Goal: Navigation & Orientation: Find specific page/section

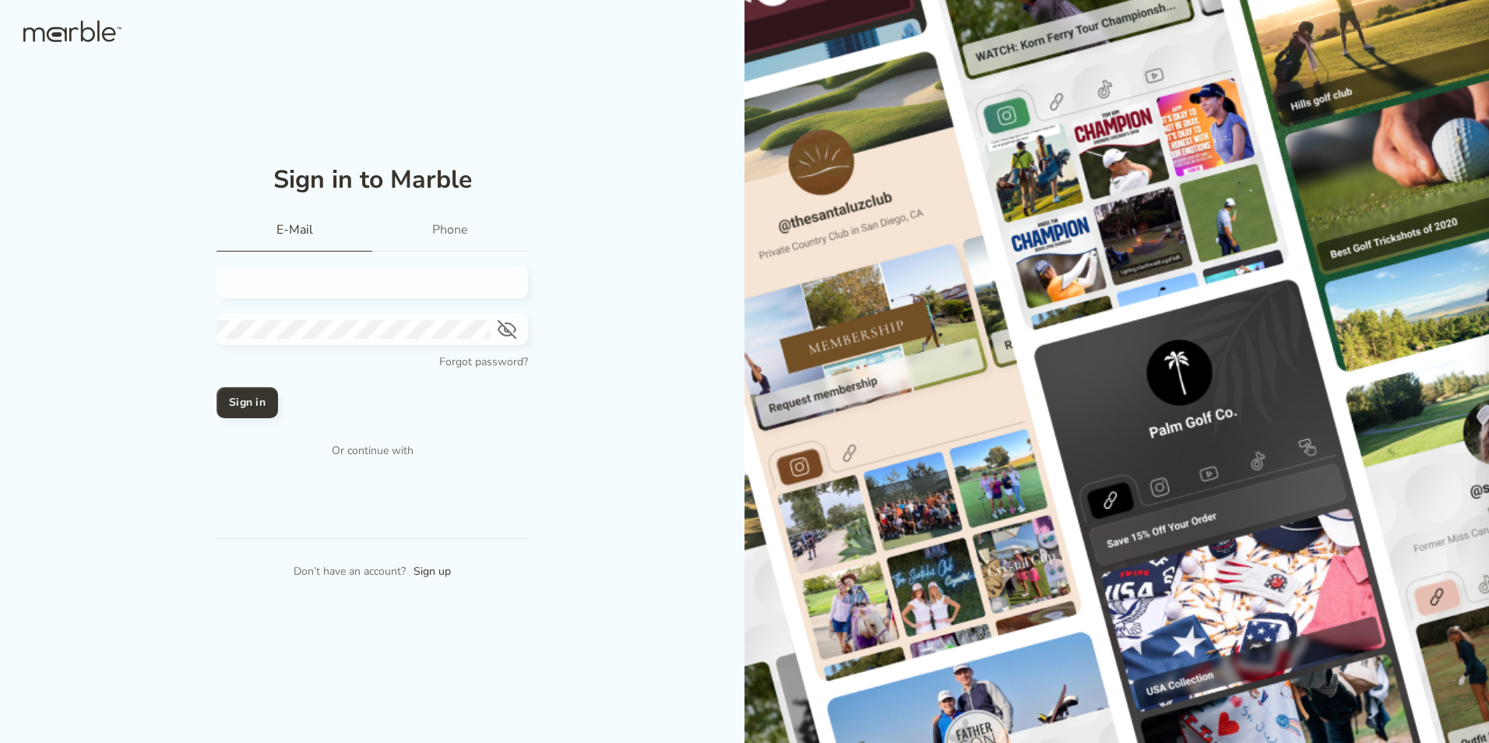
click at [326, 280] on input "email" at bounding box center [366, 282] width 300 height 19
paste input "[EMAIL_ADDRESS][DOMAIN_NAME]"
type input "[EMAIL_ADDRESS][DOMAIN_NAME]"
click at [272, 412] on button "Sign in" at bounding box center [247, 402] width 62 height 31
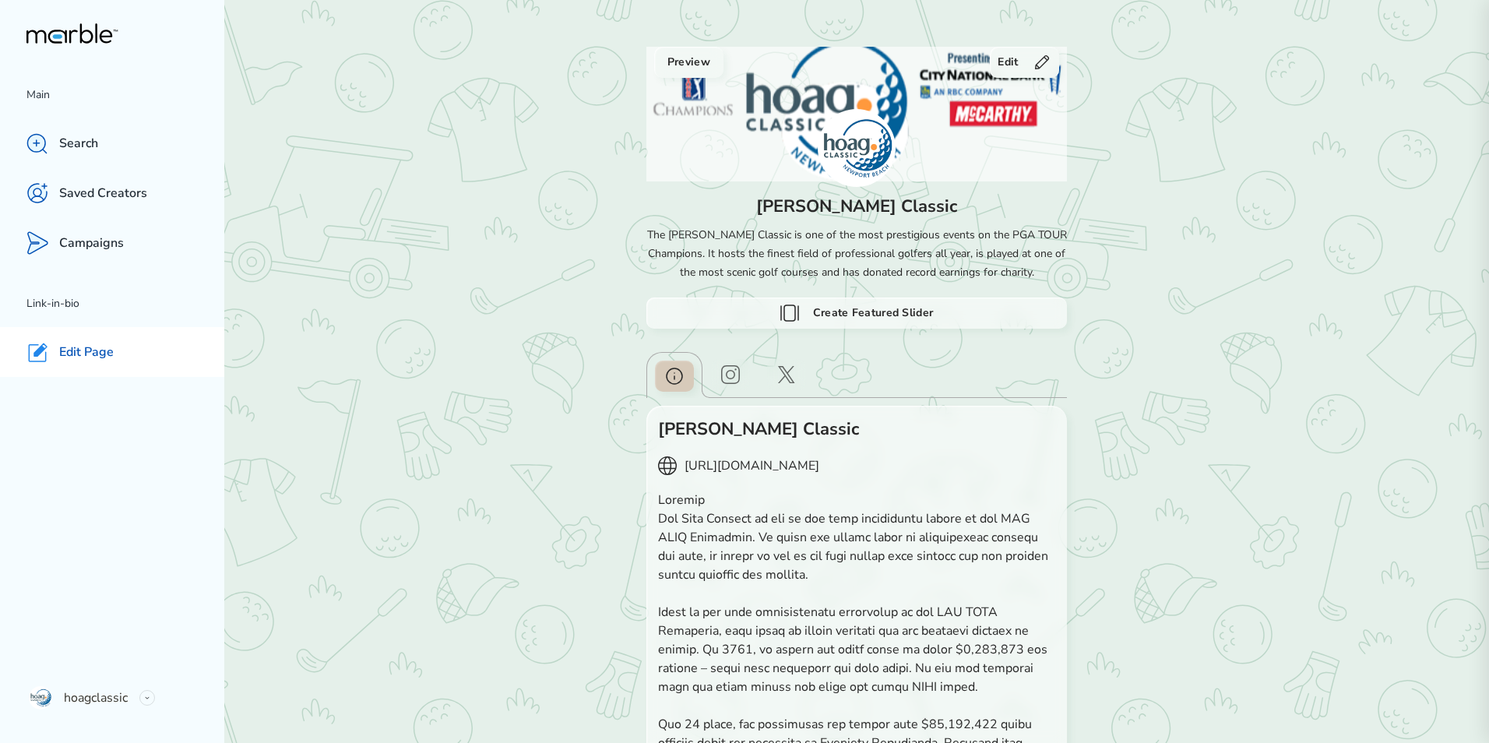
click at [53, 77] on div "Main Search Saved Creators Campaigns Link-in-bio Edit Page hoagclassic Settings…" at bounding box center [112, 371] width 224 height 743
click at [44, 93] on p "Main" at bounding box center [125, 95] width 198 height 19
click at [44, 72] on div "Main Search Saved Creators Campaigns Link-in-bio Edit Page hoagclassic Settings…" at bounding box center [112, 371] width 224 height 743
click at [51, 91] on p "Main" at bounding box center [125, 95] width 198 height 19
click at [90, 40] on icon at bounding box center [72, 33] width 92 height 20
